Goal: Find specific page/section: Find specific page/section

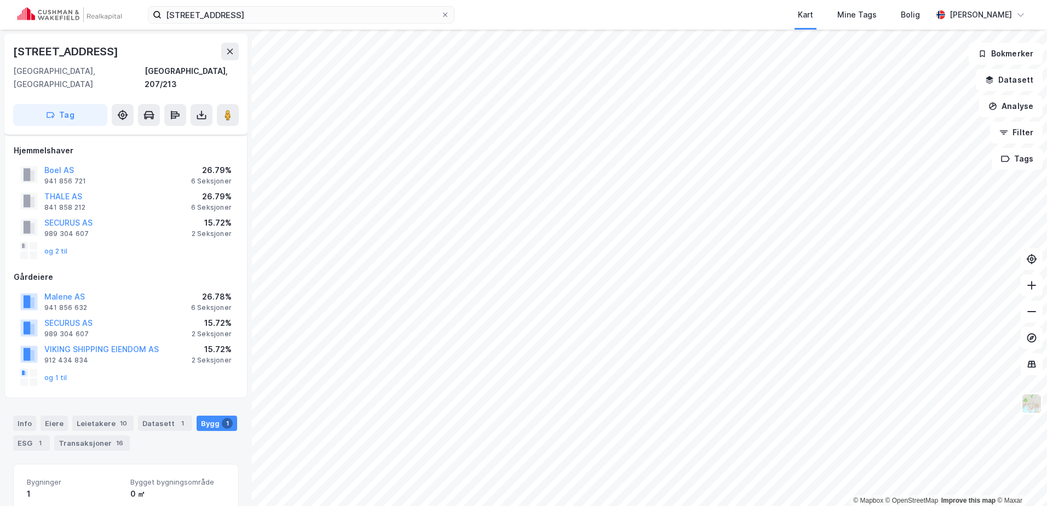
scroll to position [198, 0]
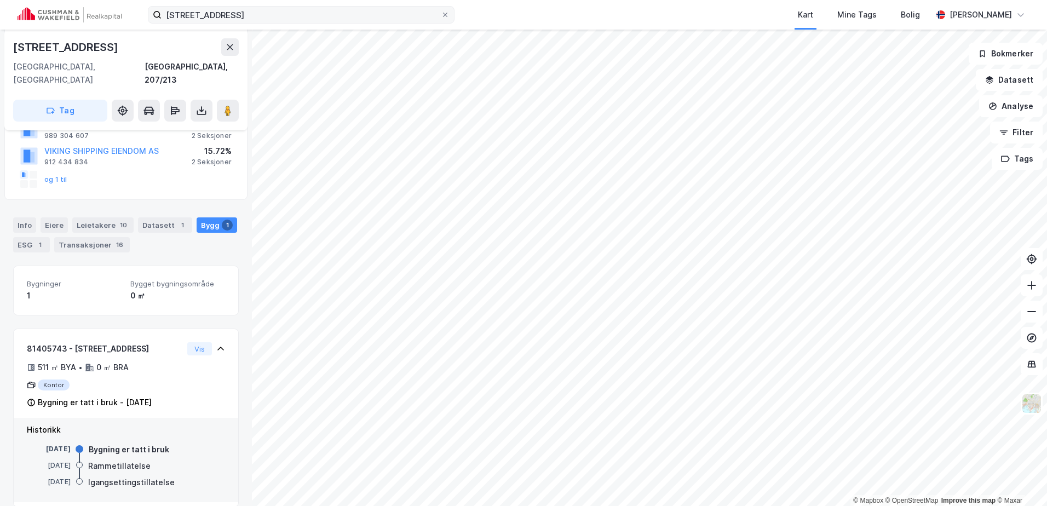
drag, startPoint x: 263, startPoint y: 25, endPoint x: 225, endPoint y: 21, distance: 37.9
click at [225, 21] on div "[STREET_ADDRESS] Kart Mine Tags Bolig [PERSON_NAME]" at bounding box center [523, 15] width 1047 height 30
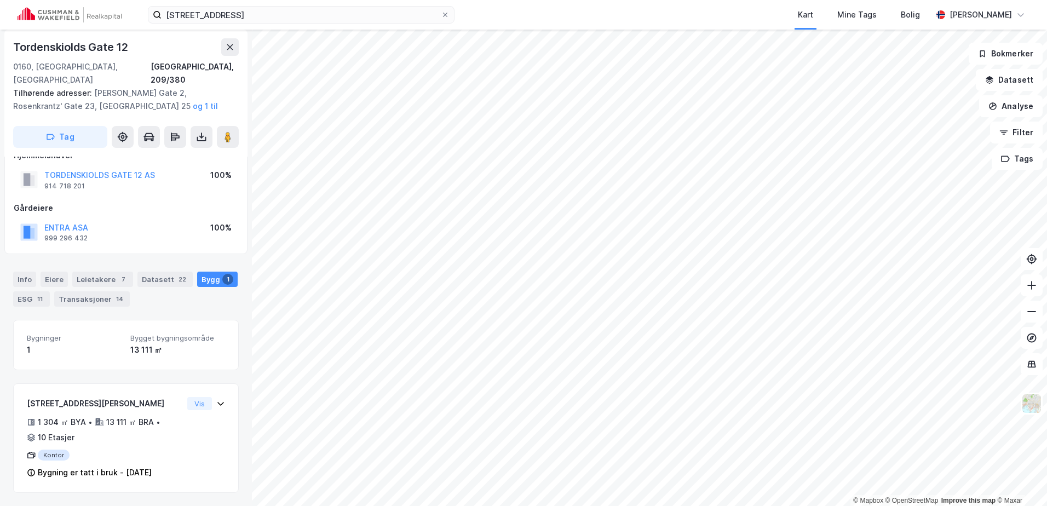
scroll to position [8, 0]
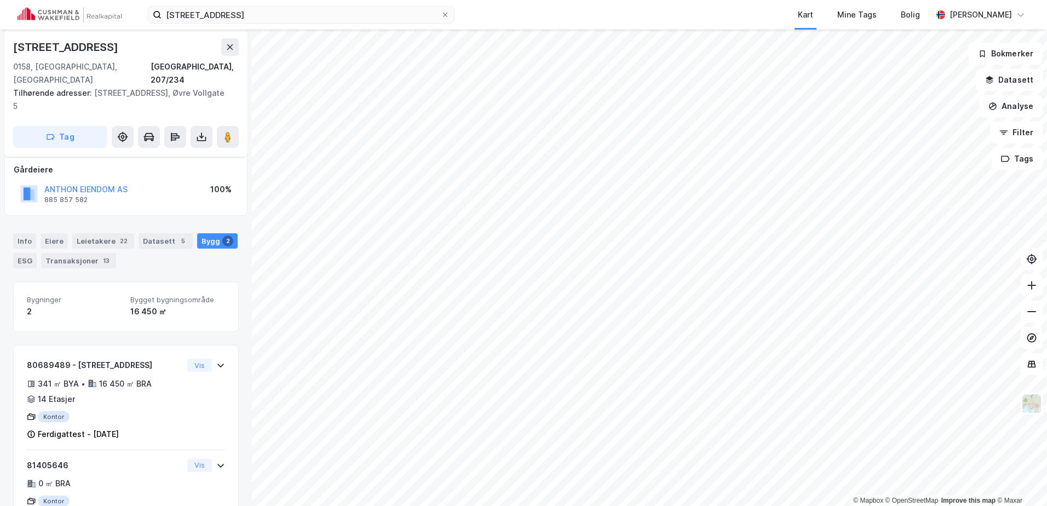
scroll to position [93, 0]
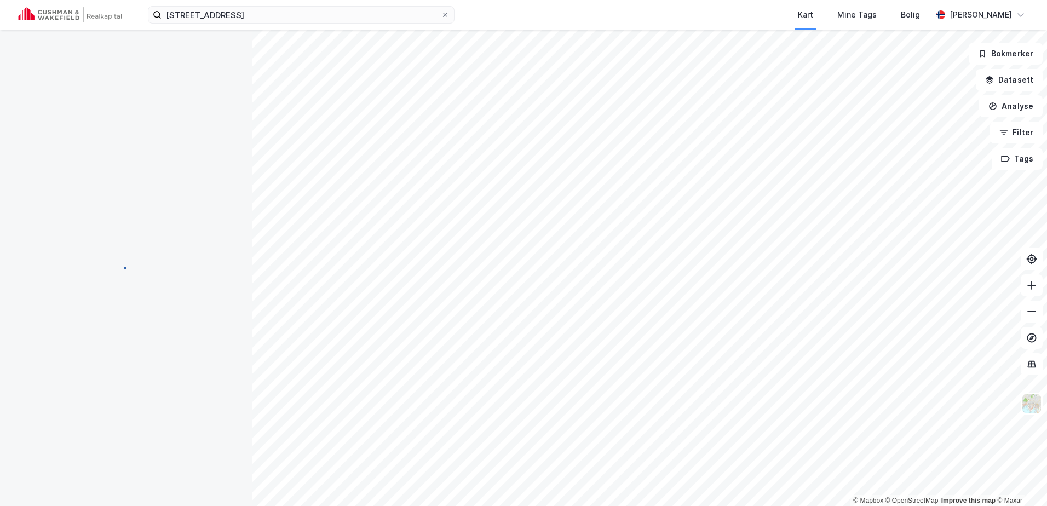
scroll to position [8, 0]
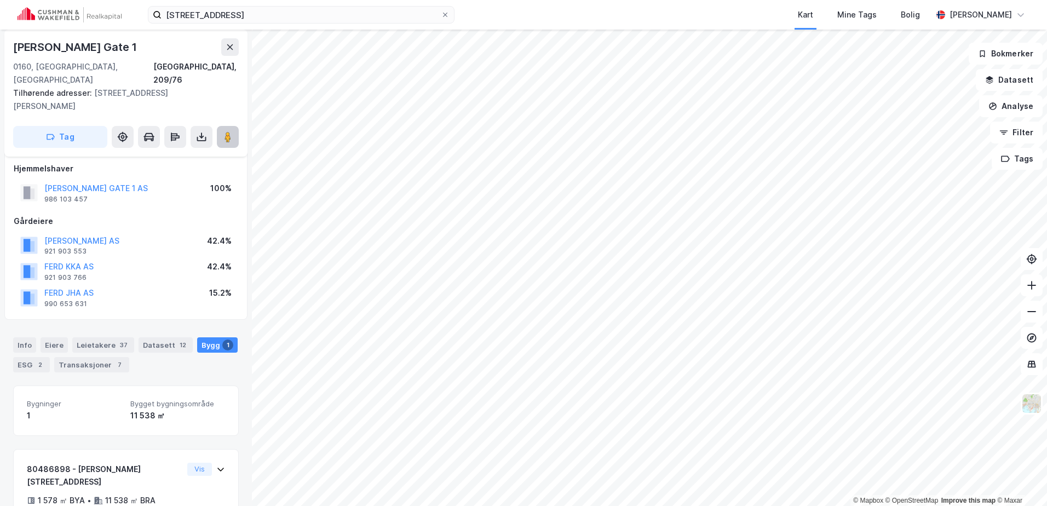
scroll to position [73, 0]
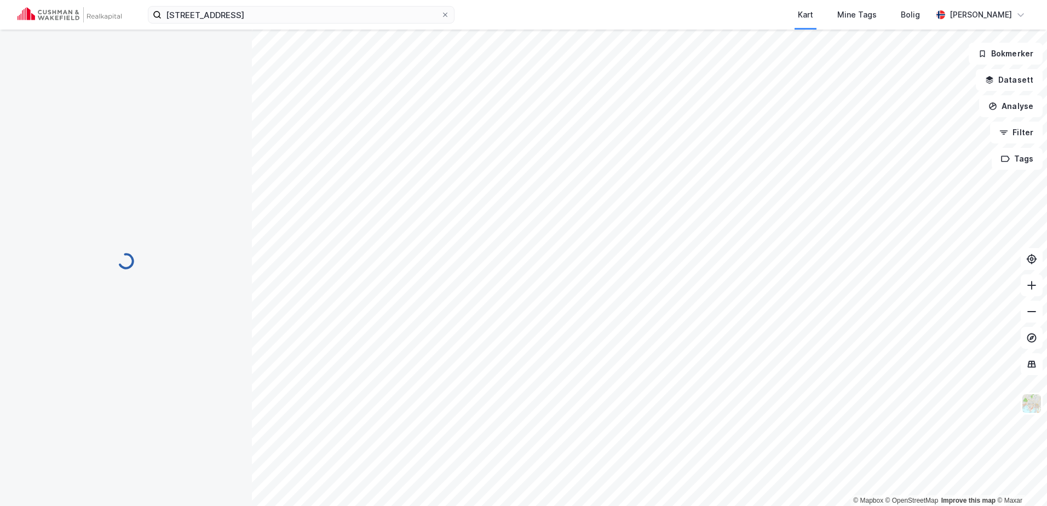
scroll to position [8, 0]
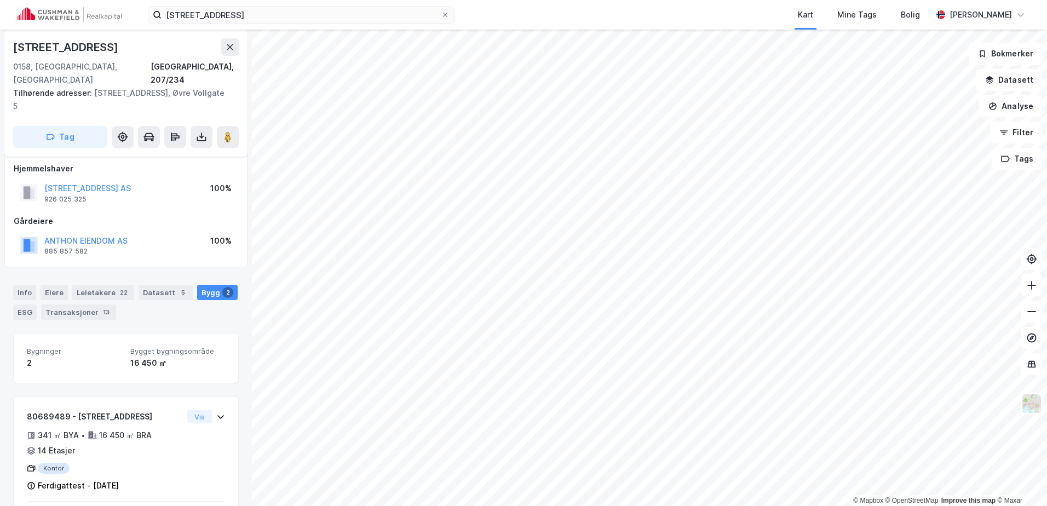
scroll to position [93, 0]
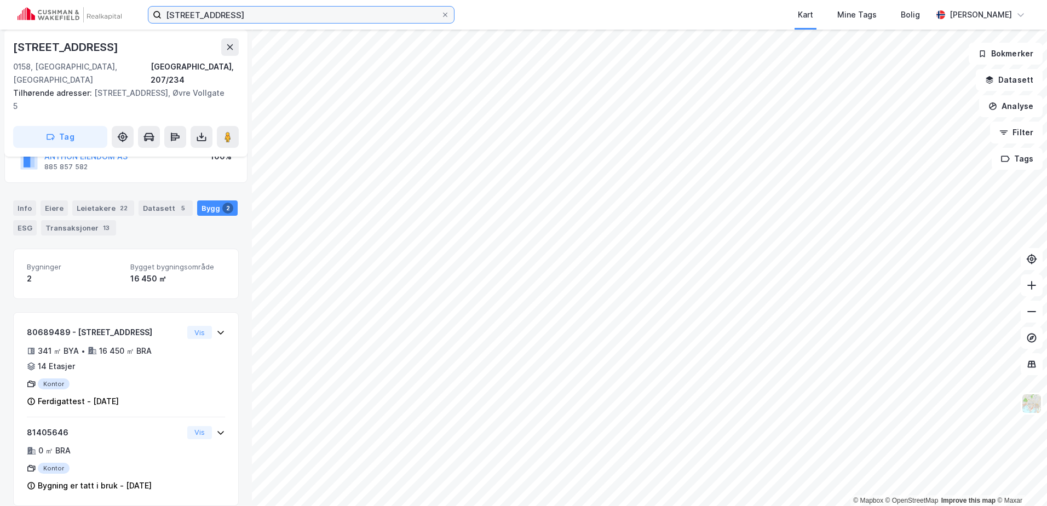
click at [247, 14] on input "[STREET_ADDRESS]" at bounding box center [301, 15] width 279 height 16
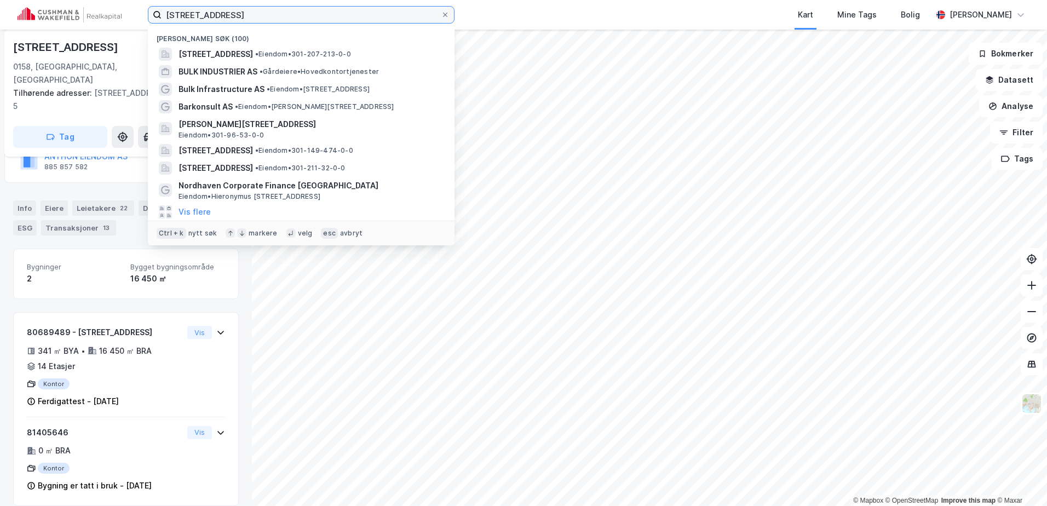
click at [247, 14] on input "[STREET_ADDRESS]" at bounding box center [301, 15] width 279 height 16
type input "[STREET_ADDRESS]"
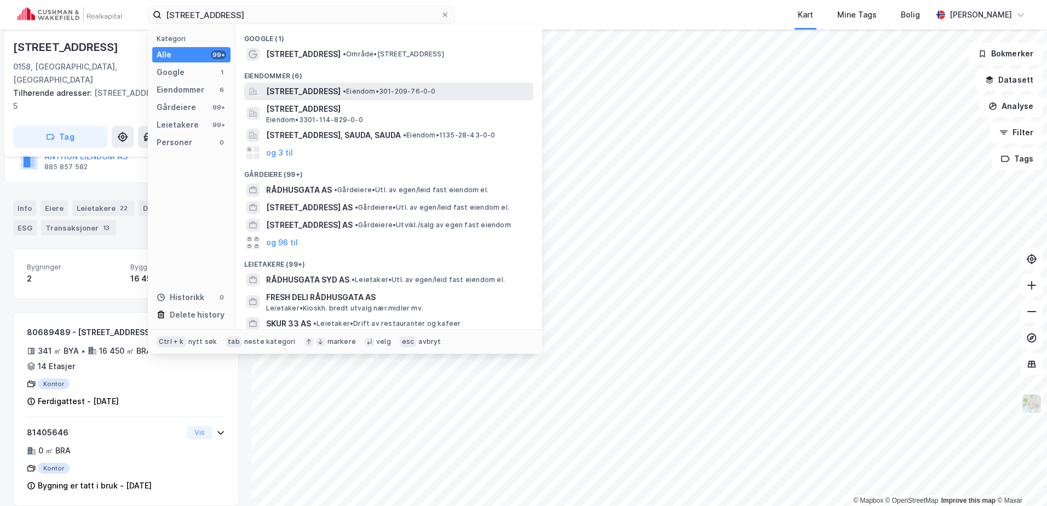
click at [341, 88] on span "[STREET_ADDRESS]" at bounding box center [303, 91] width 74 height 13
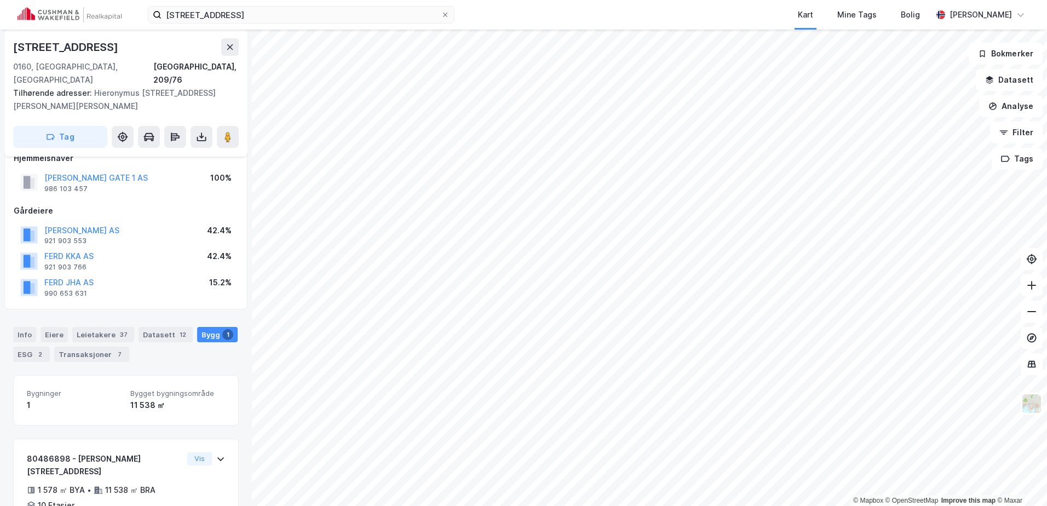
scroll to position [73, 0]
